Goal: Contribute content: Add original content to the website for others to see

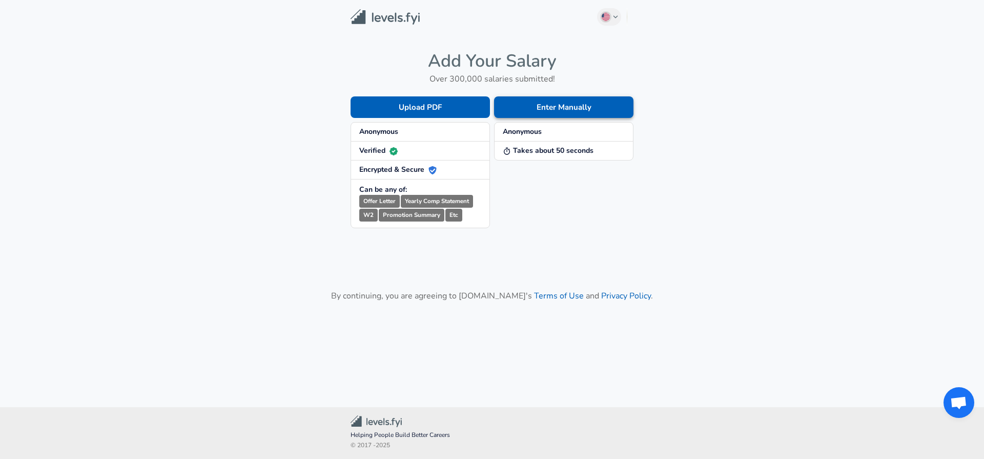
click at [507, 111] on button "Enter Manually" at bounding box center [563, 107] width 139 height 22
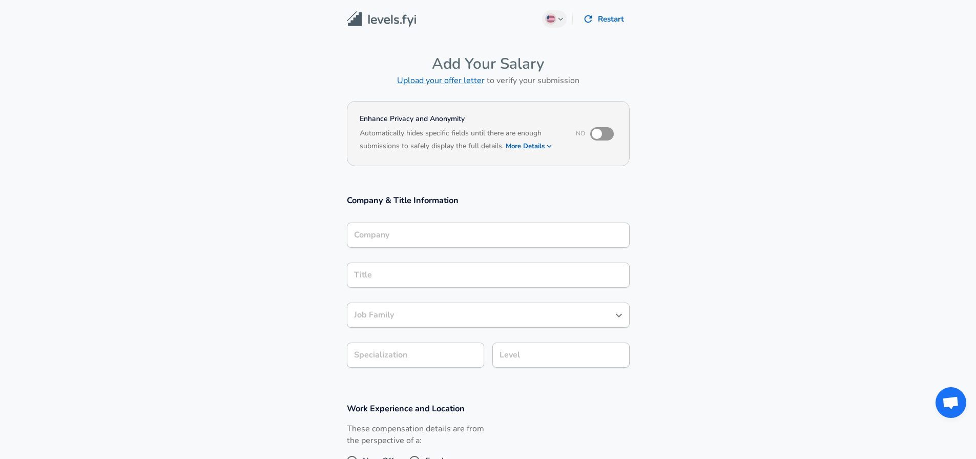
click at [421, 231] on input "Company" at bounding box center [489, 235] width 274 height 16
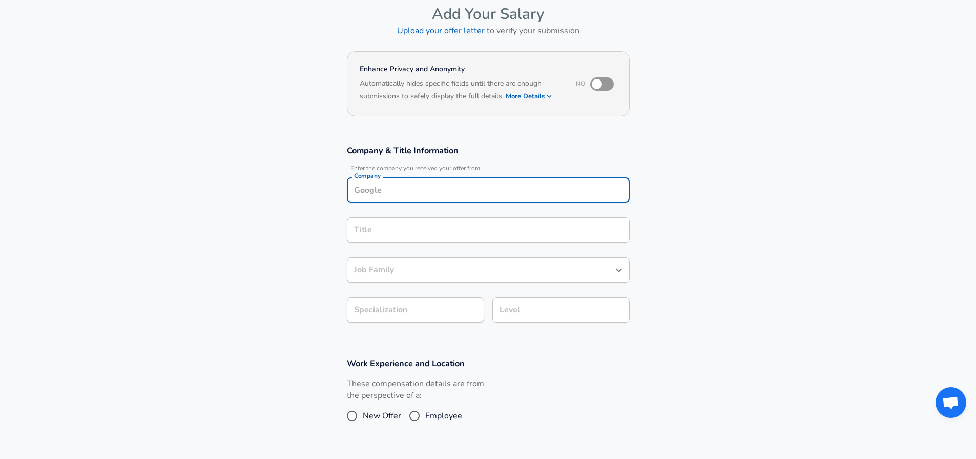
scroll to position [72, 0]
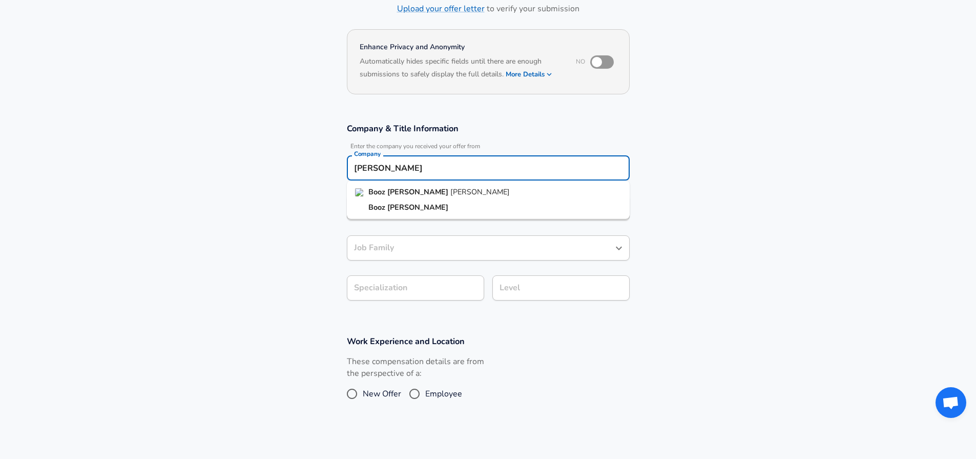
click at [398, 196] on strong "[PERSON_NAME]" at bounding box center [418, 192] width 63 height 10
type input "[PERSON_NAME]"
click at [399, 205] on input "Title" at bounding box center [489, 208] width 274 height 16
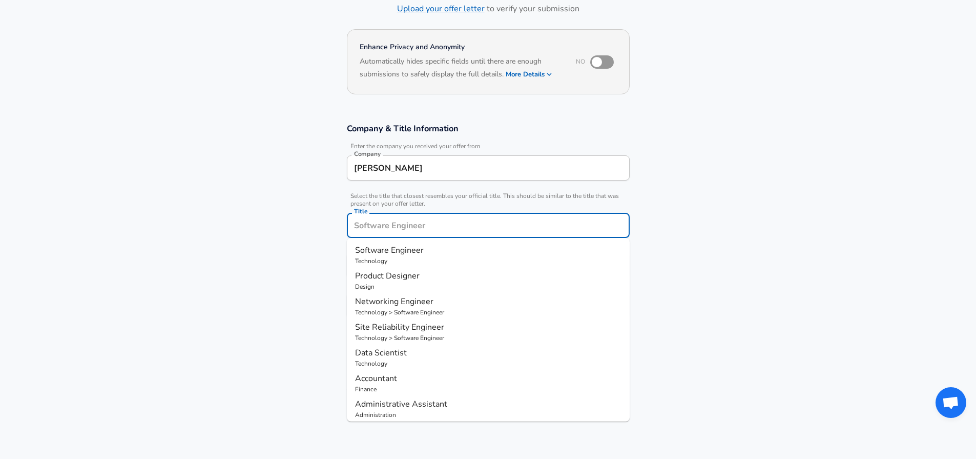
scroll to position [92, 0]
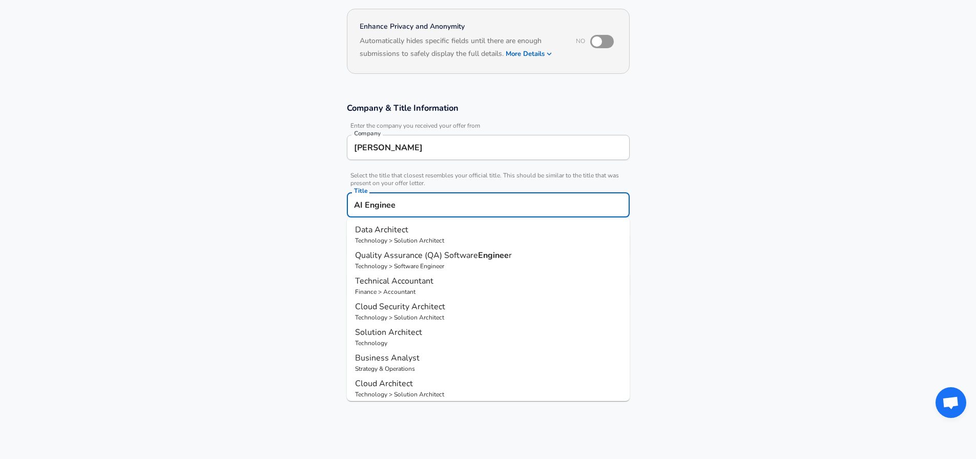
type input "AI Engineer"
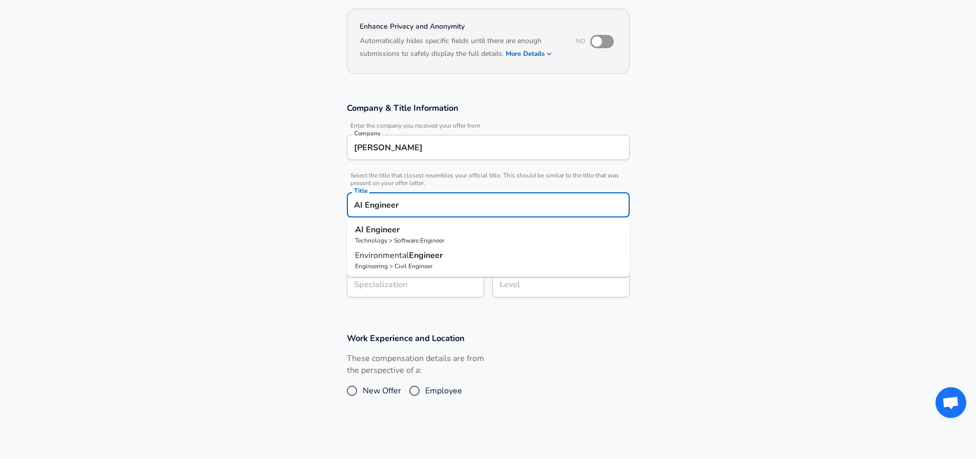
type input "ML / AI"
type input "Software Engineer"
type input "AI Engineer"
click at [558, 285] on input "Level" at bounding box center [561, 285] width 128 height 16
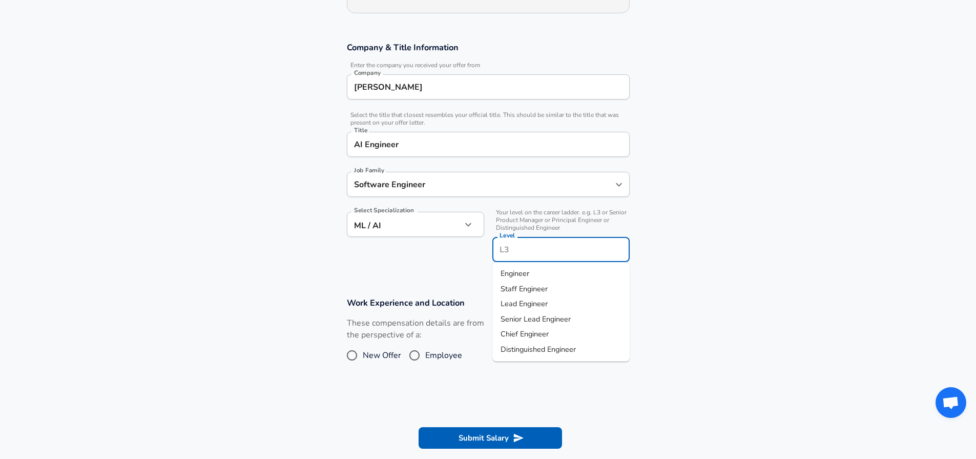
scroll to position [174, 0]
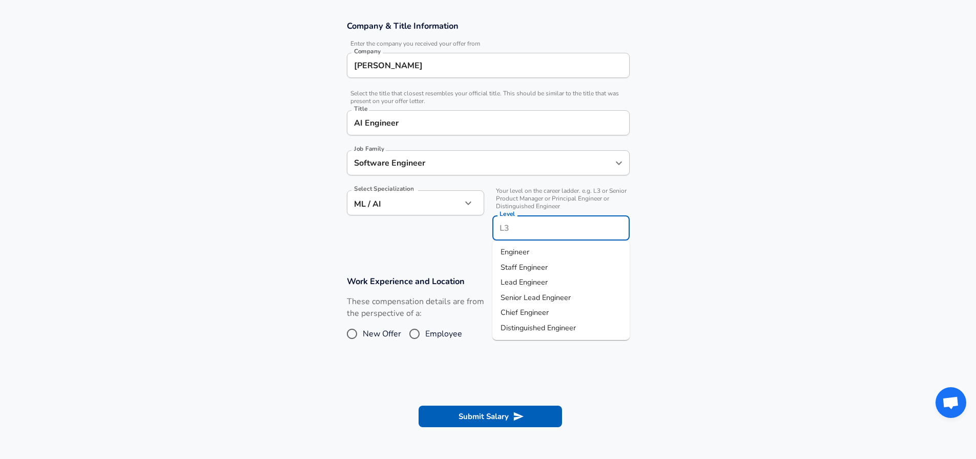
click at [535, 252] on li "Engineer" at bounding box center [560, 251] width 137 height 15
type input "Engineer"
click at [358, 332] on input "New Offer" at bounding box center [352, 333] width 22 height 16
radio input "true"
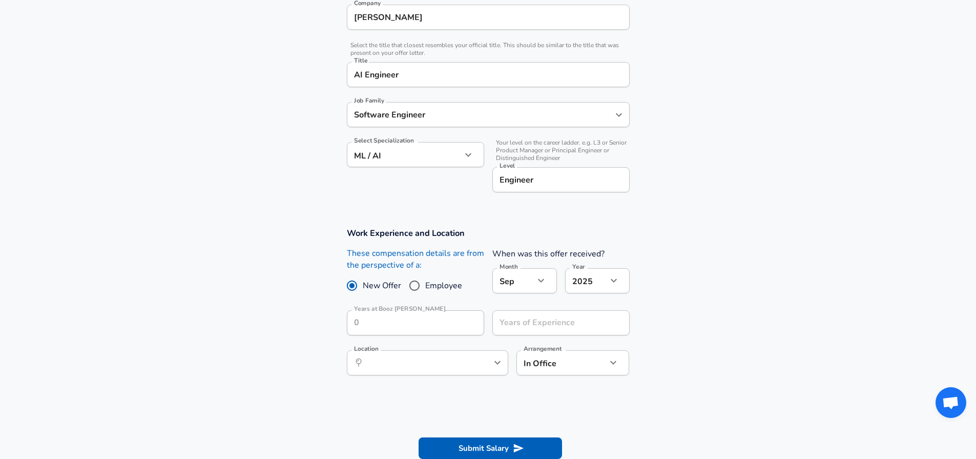
scroll to position [236, 0]
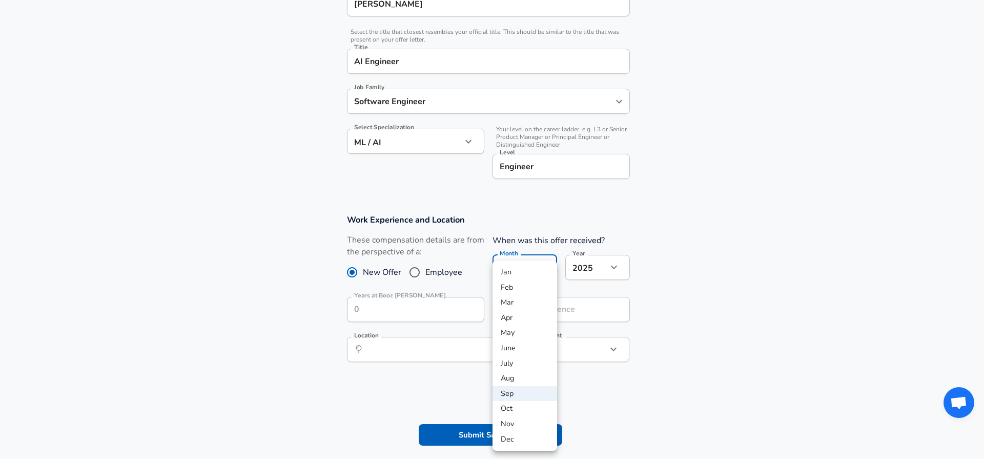
click at [727, 202] on div at bounding box center [492, 229] width 984 height 459
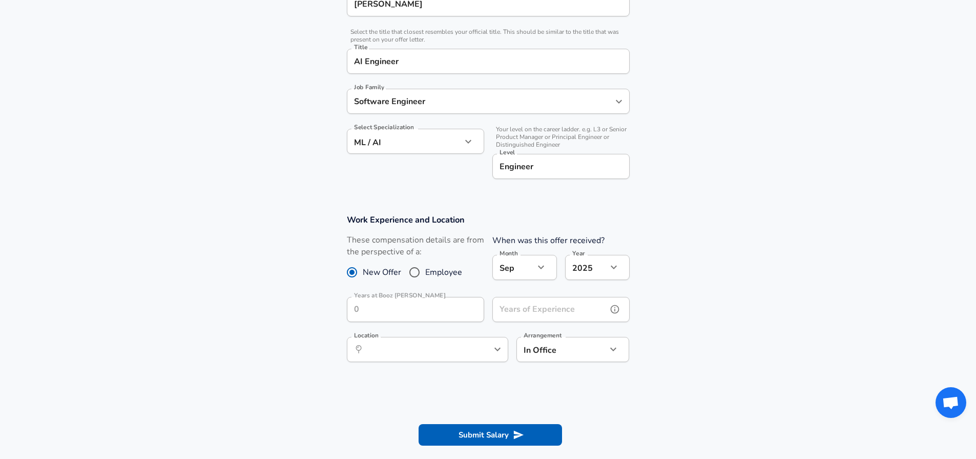
click at [540, 302] on input "Years of Experience" at bounding box center [549, 309] width 115 height 25
type input "5"
click at [423, 354] on input "Location" at bounding box center [416, 349] width 105 height 16
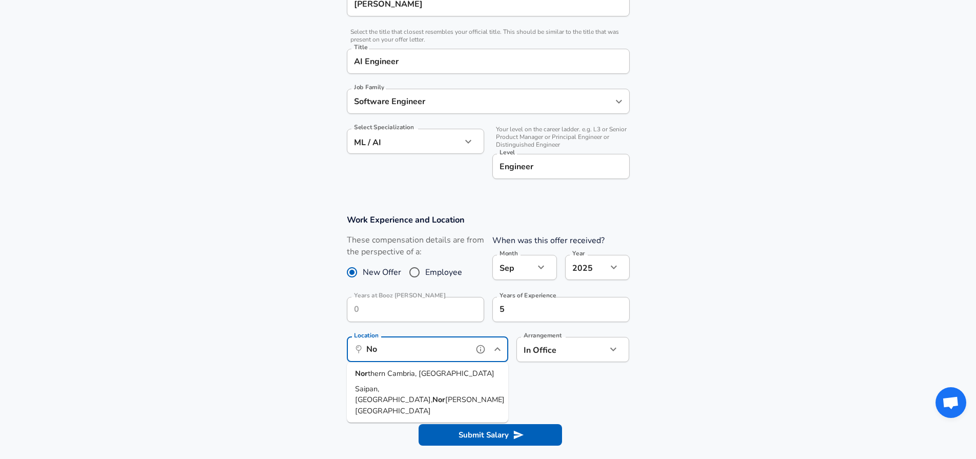
type input "N"
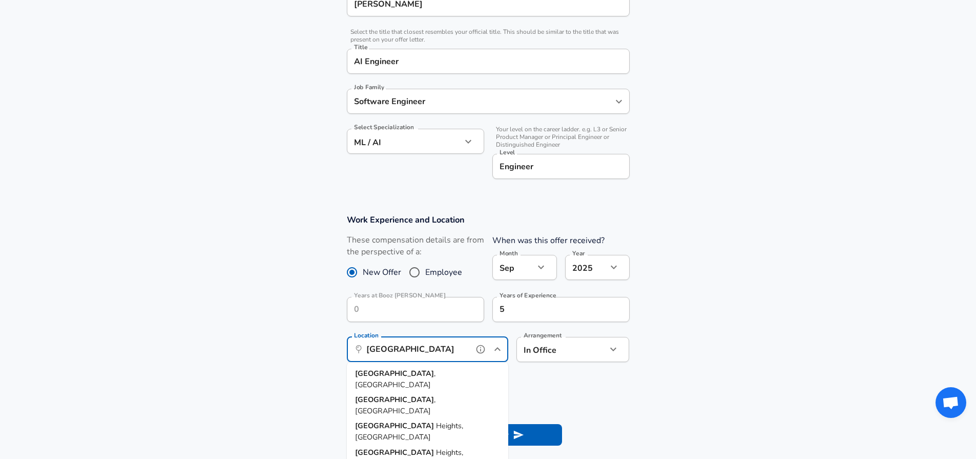
click at [363, 394] on strong "[GEOGRAPHIC_DATA]" at bounding box center [394, 399] width 79 height 10
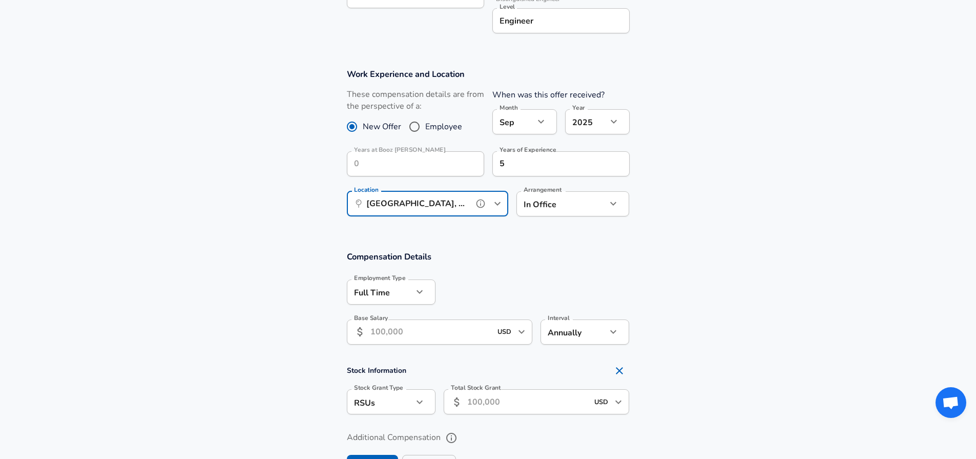
scroll to position [420, 0]
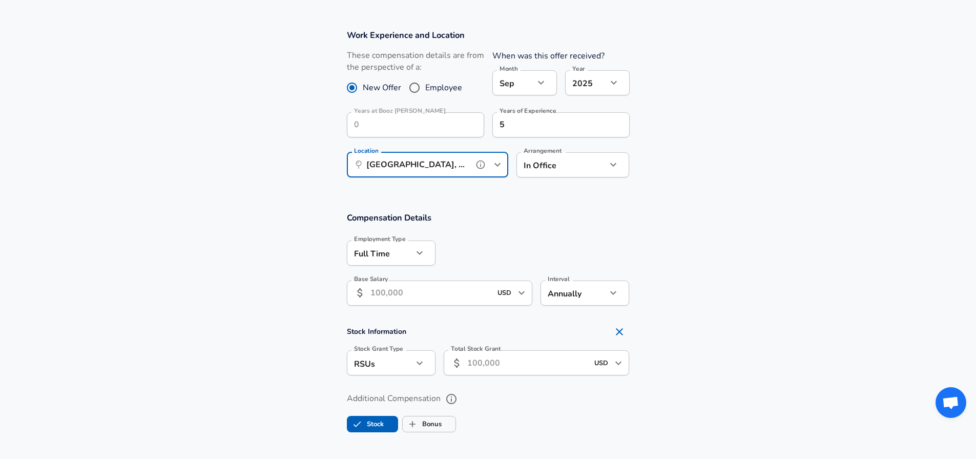
type input "[GEOGRAPHIC_DATA], [GEOGRAPHIC_DATA]"
click at [401, 287] on input "Base Salary" at bounding box center [430, 292] width 121 height 25
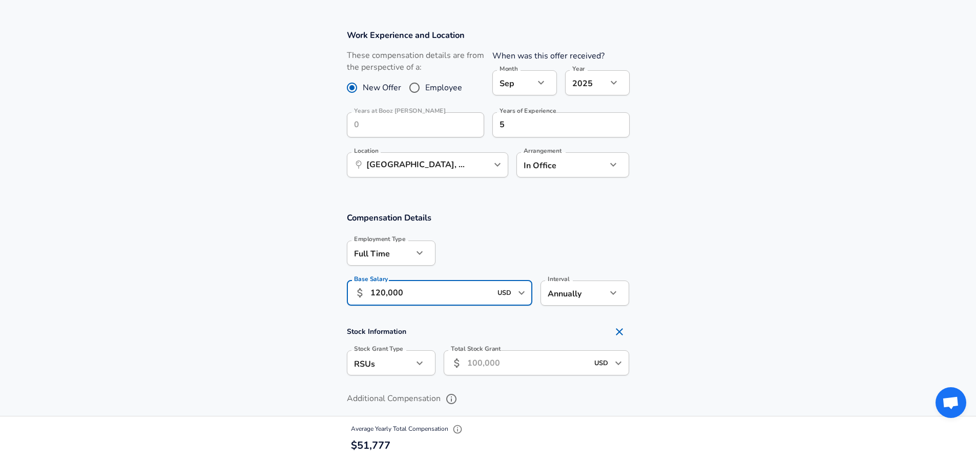
click at [211, 297] on section "Compensation Details Employment Type [DEMOGRAPHIC_DATA] full_time Employment Ty…" at bounding box center [488, 262] width 976 height 100
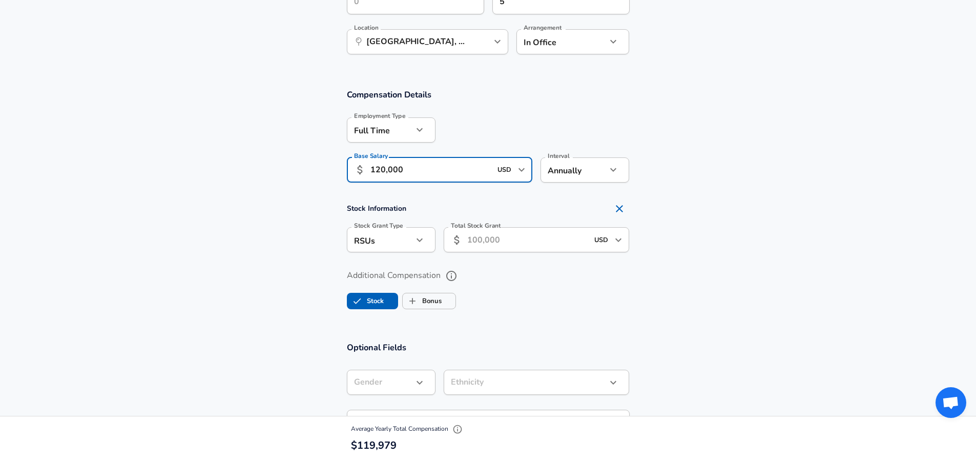
type input "120,000"
click at [529, 238] on input "Total Stock Grant" at bounding box center [527, 239] width 121 height 25
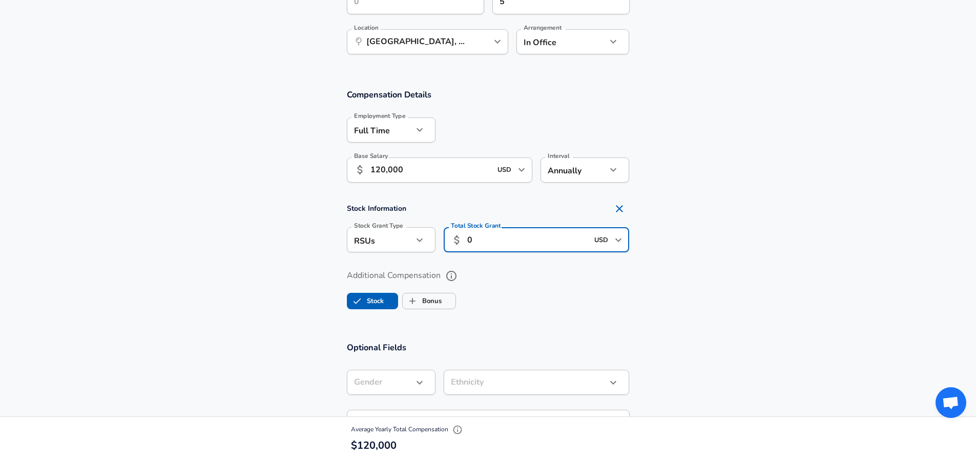
type input "0"
click at [612, 320] on section "Compensation Details Employment Type [DEMOGRAPHIC_DATA] full_time Employment Ty…" at bounding box center [488, 203] width 976 height 253
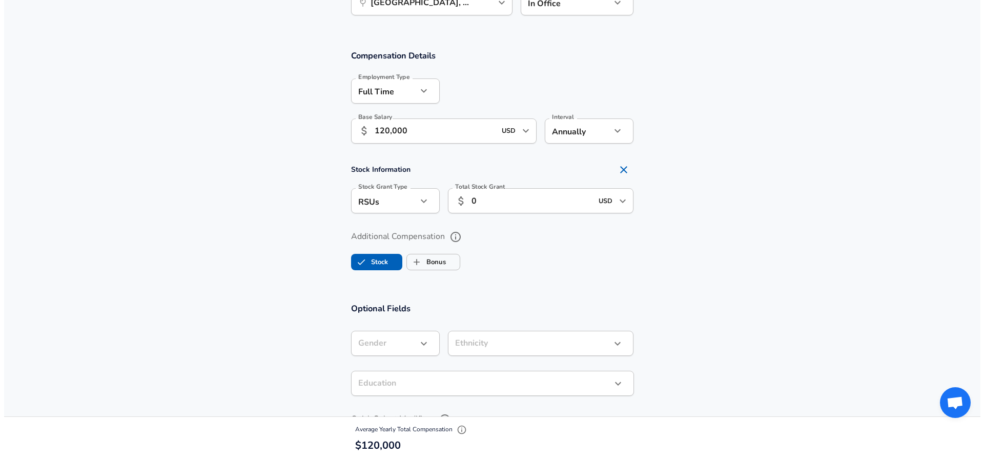
scroll to position [666, 0]
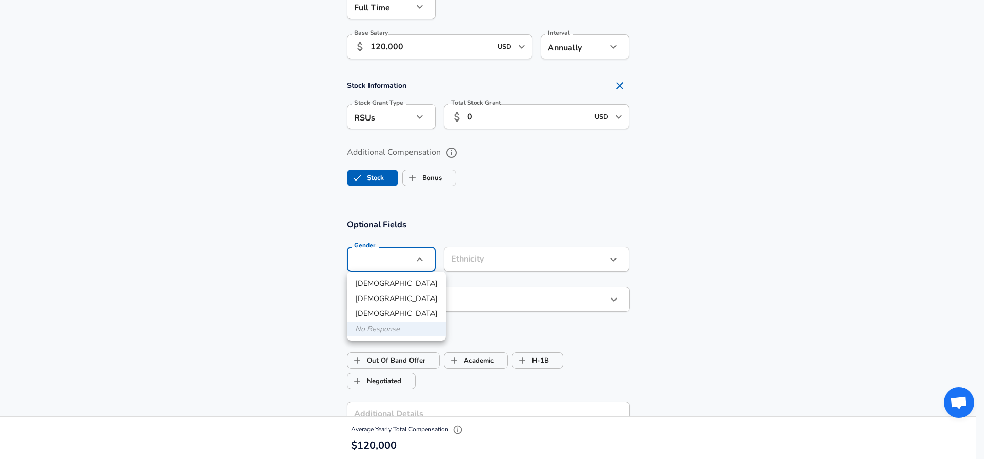
click at [507, 219] on div at bounding box center [492, 229] width 984 height 459
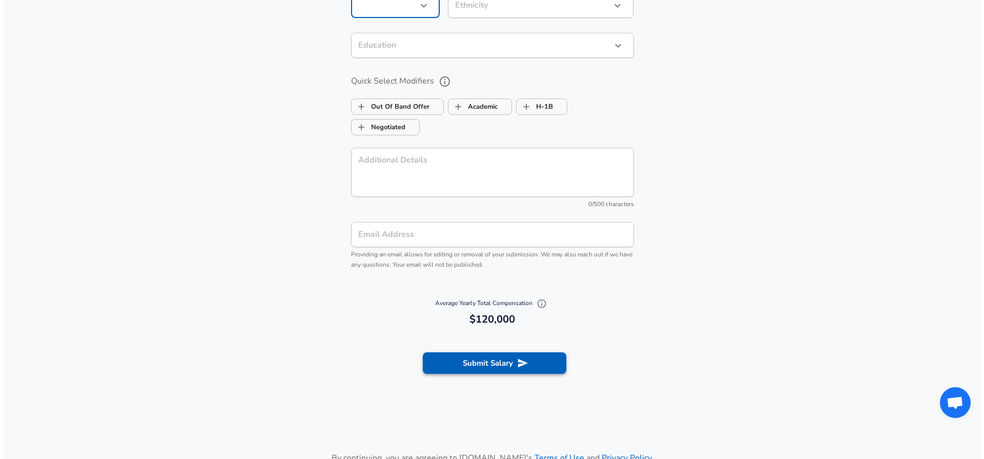
scroll to position [974, 0]
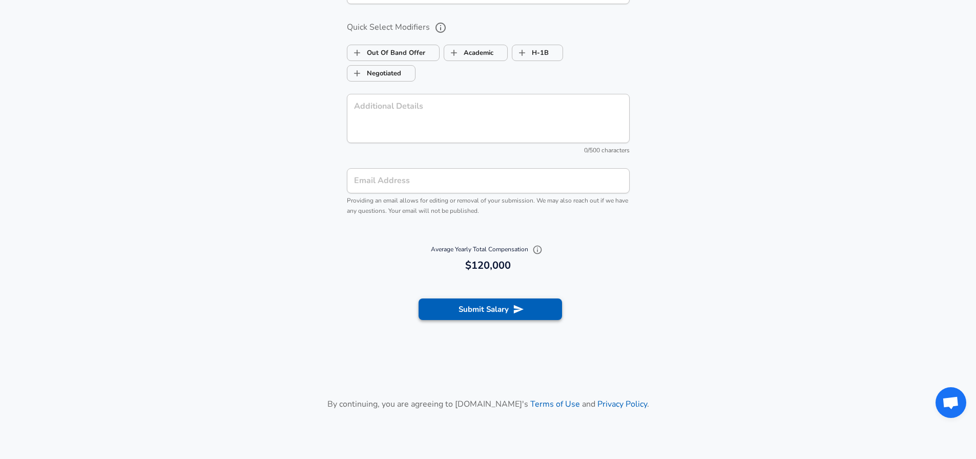
click at [510, 312] on button "Submit Salary" at bounding box center [490, 309] width 143 height 22
